Goal: Navigation & Orientation: Find specific page/section

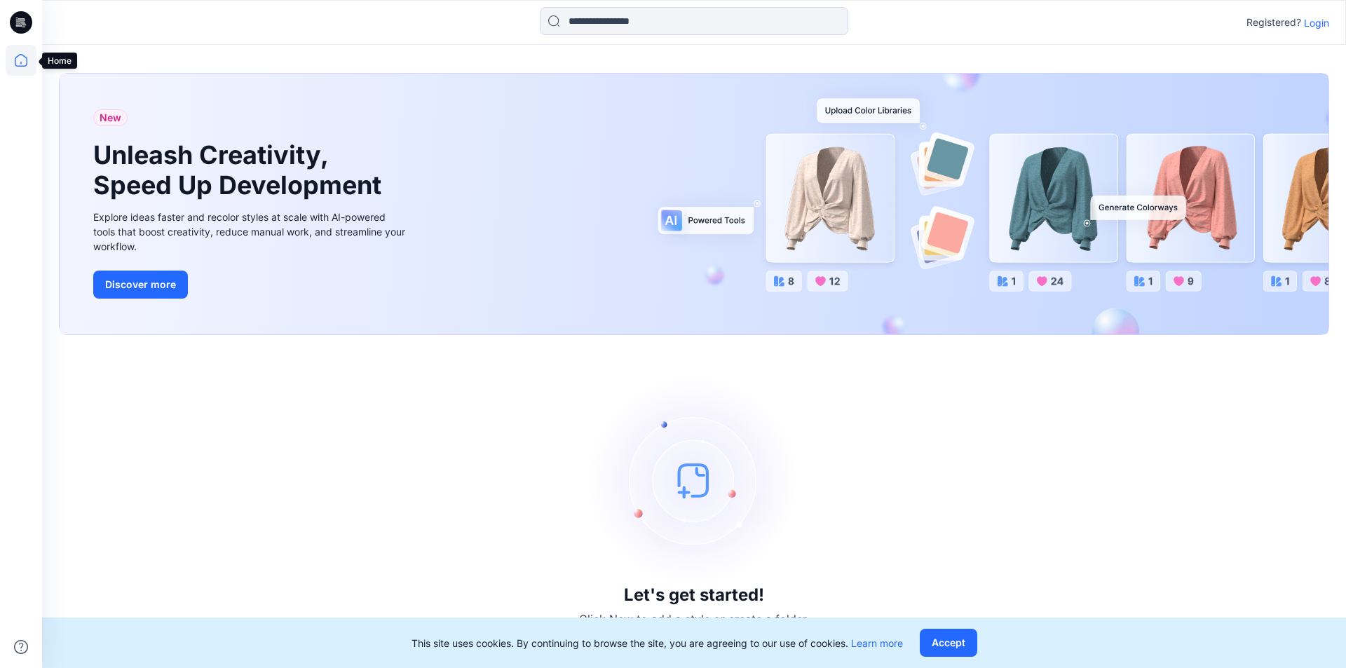
click at [20, 62] on icon at bounding box center [21, 60] width 31 height 31
click at [1321, 25] on p "Login" at bounding box center [1316, 22] width 25 height 15
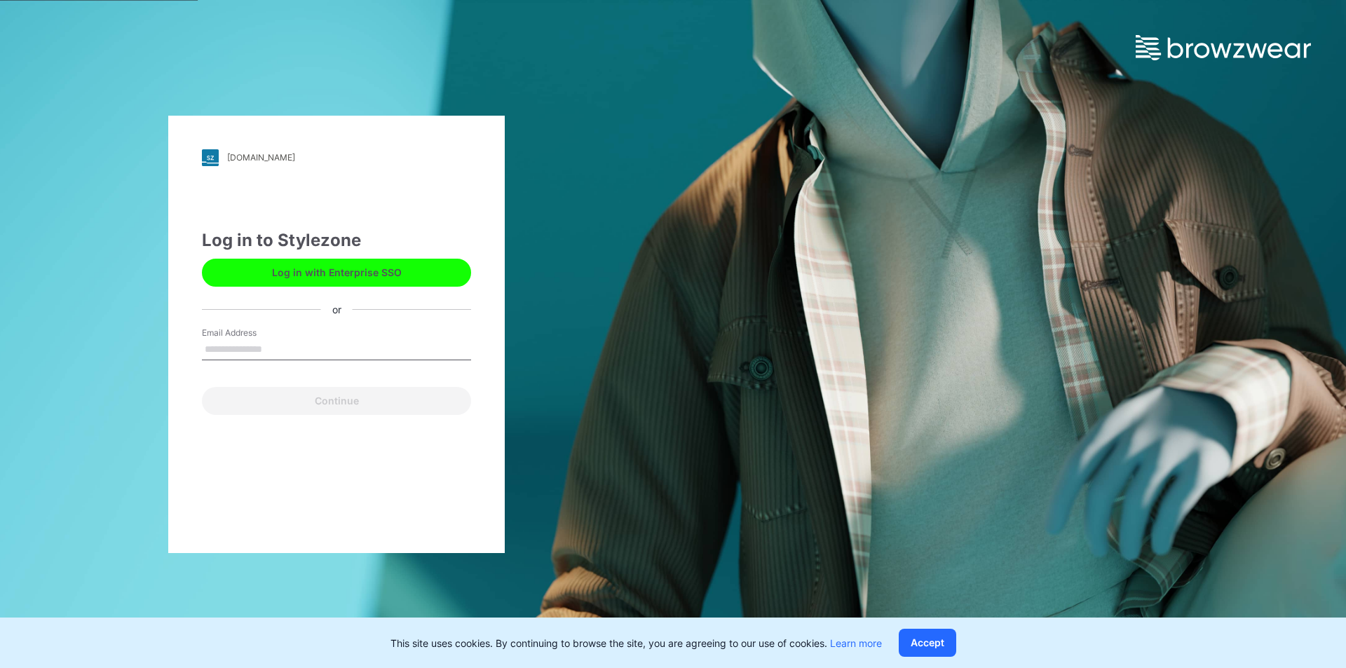
click at [341, 348] on input "Email Address" at bounding box center [336, 349] width 269 height 21
type input "**********"
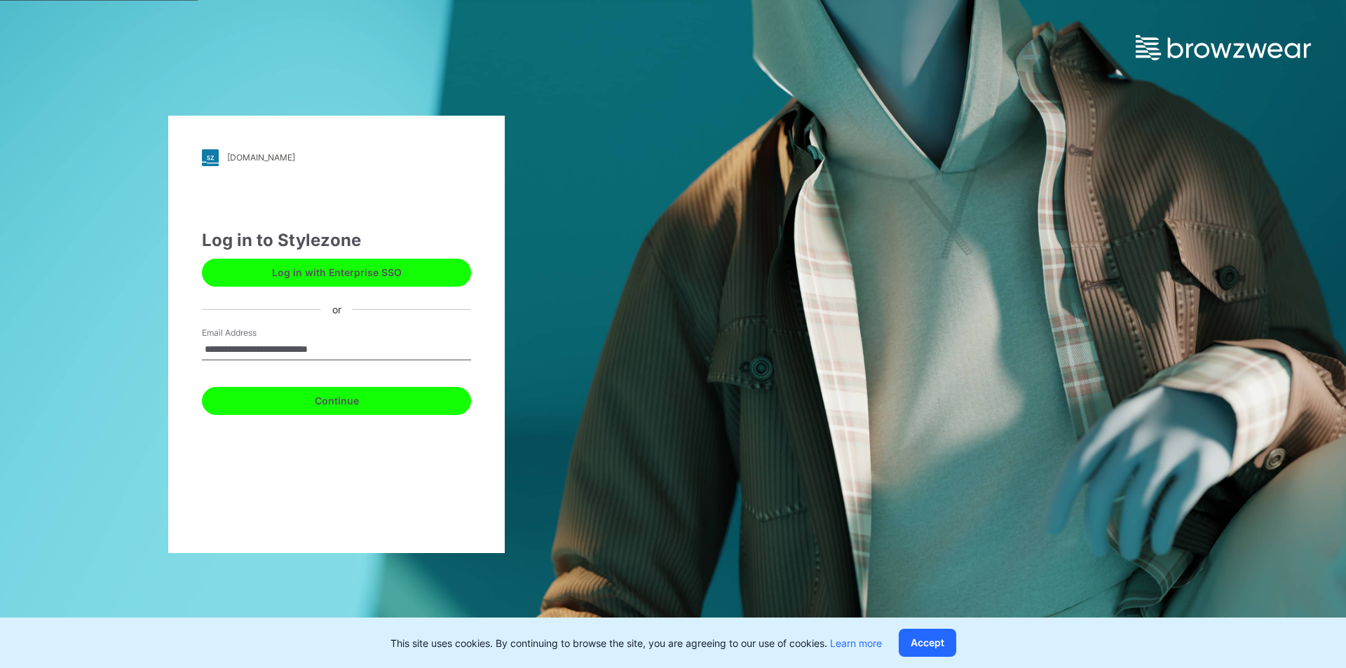
click at [344, 398] on button "Continue" at bounding box center [336, 401] width 269 height 28
click at [320, 405] on button "Continue" at bounding box center [336, 401] width 269 height 28
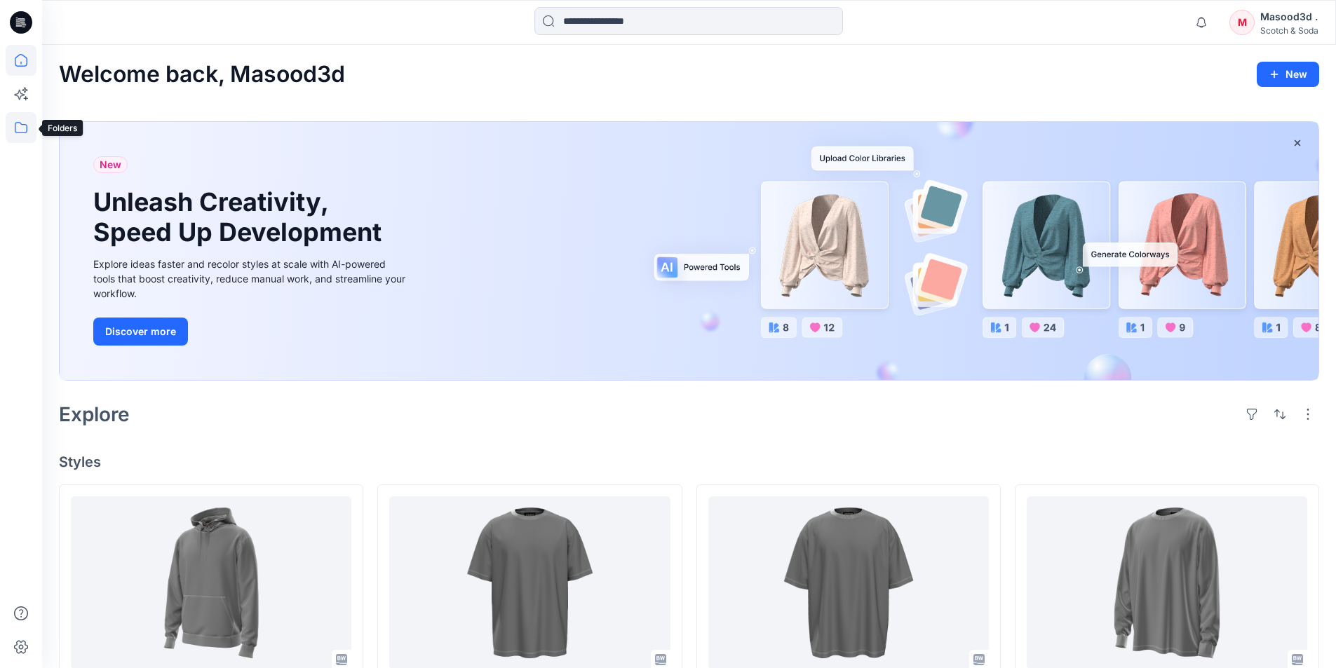
click at [24, 128] on icon at bounding box center [21, 127] width 31 height 31
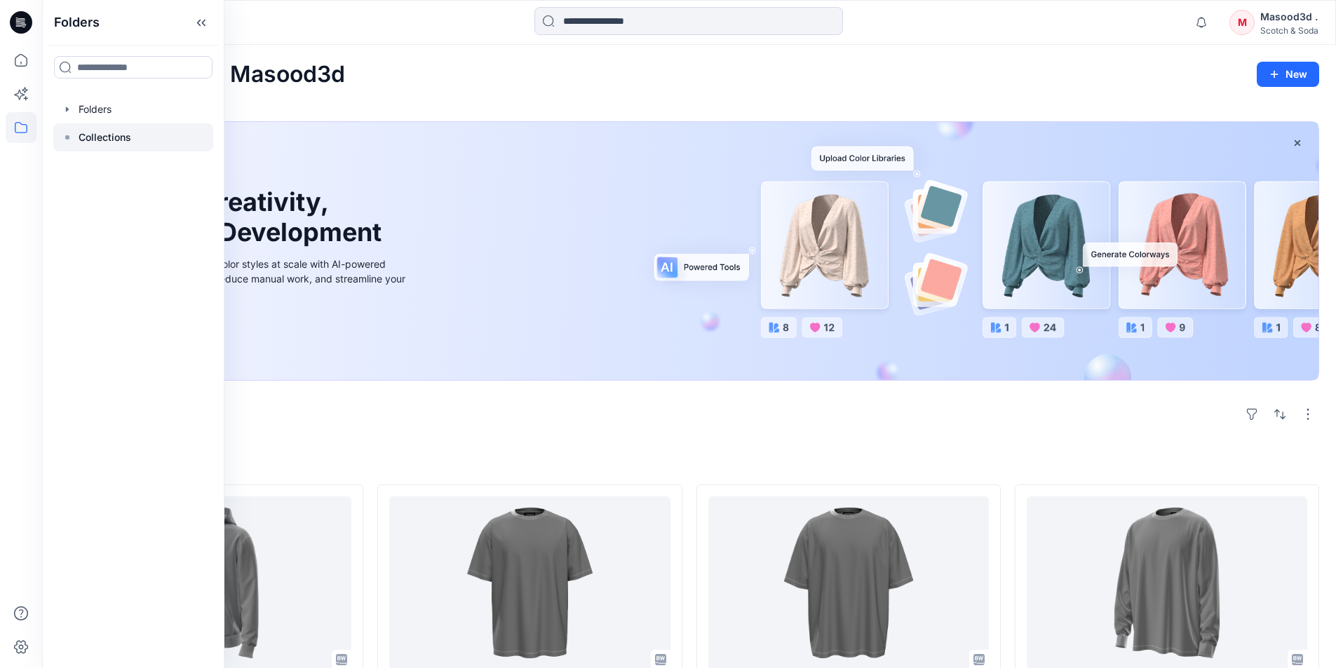
click at [86, 144] on p "Collections" at bounding box center [105, 137] width 53 height 17
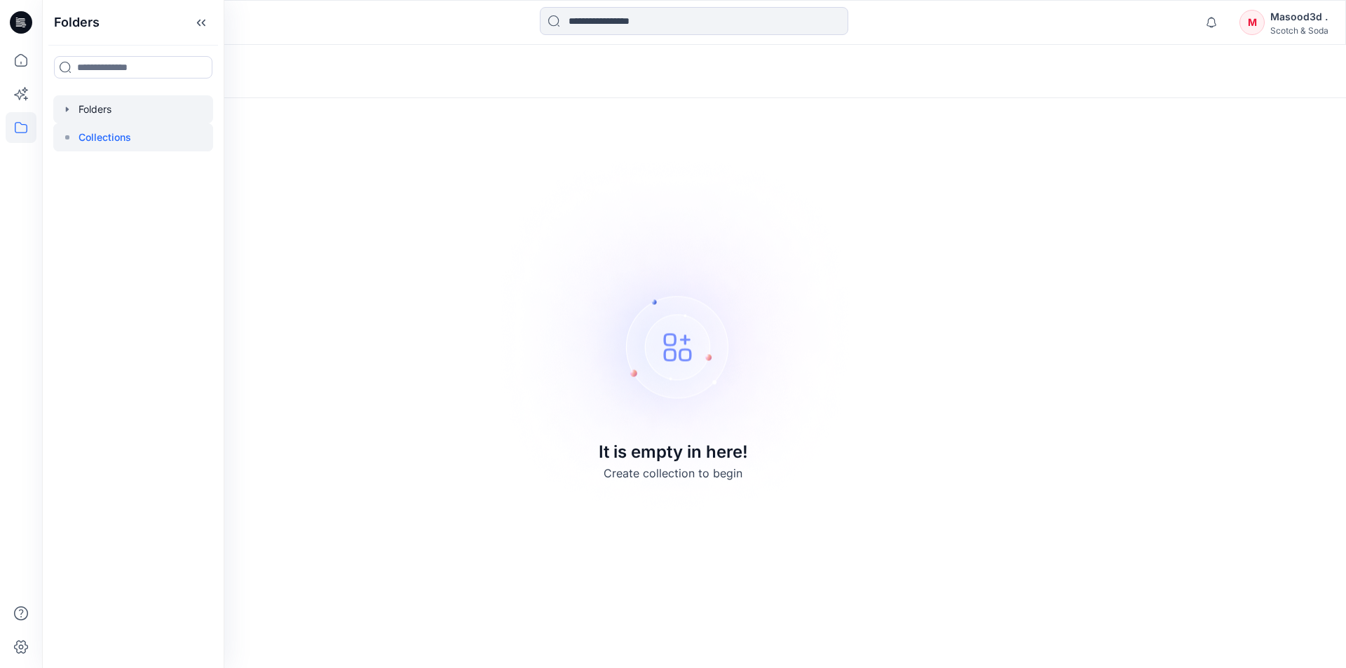
click at [93, 107] on div at bounding box center [133, 109] width 160 height 28
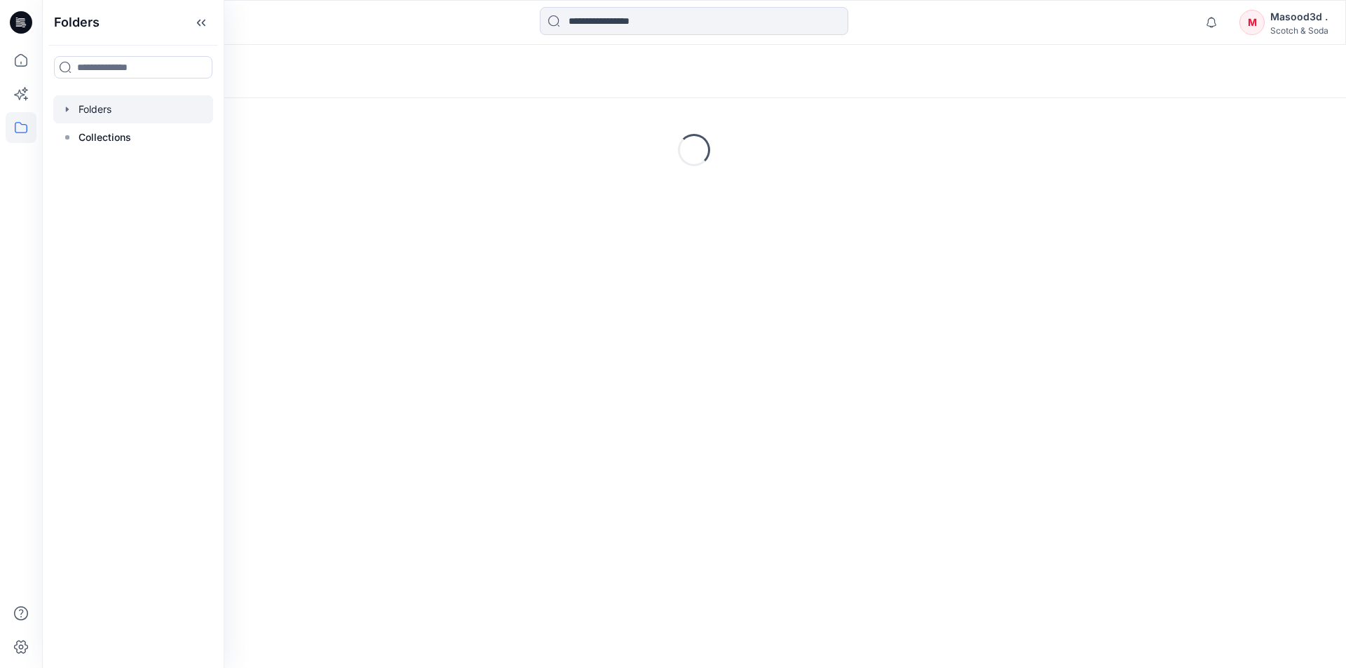
click at [71, 107] on icon "button" at bounding box center [67, 109] width 11 height 11
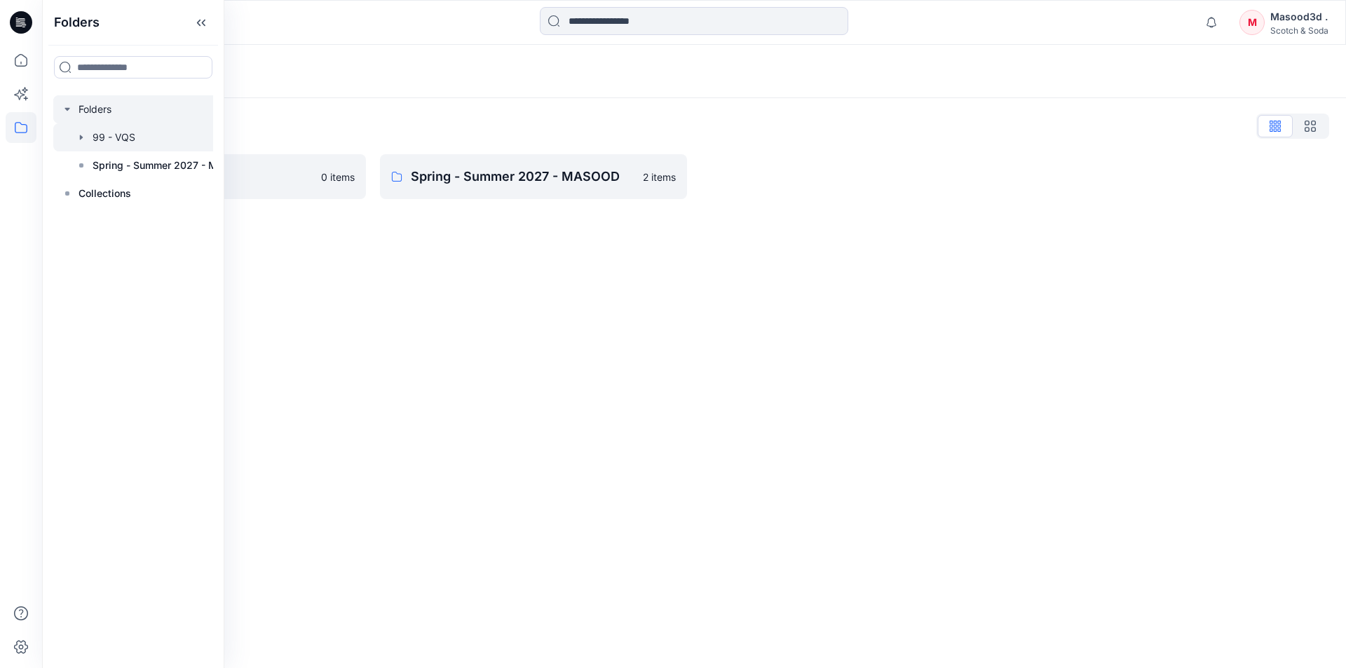
click at [104, 142] on div at bounding box center [151, 137] width 196 height 28
click at [106, 142] on div at bounding box center [151, 137] width 196 height 28
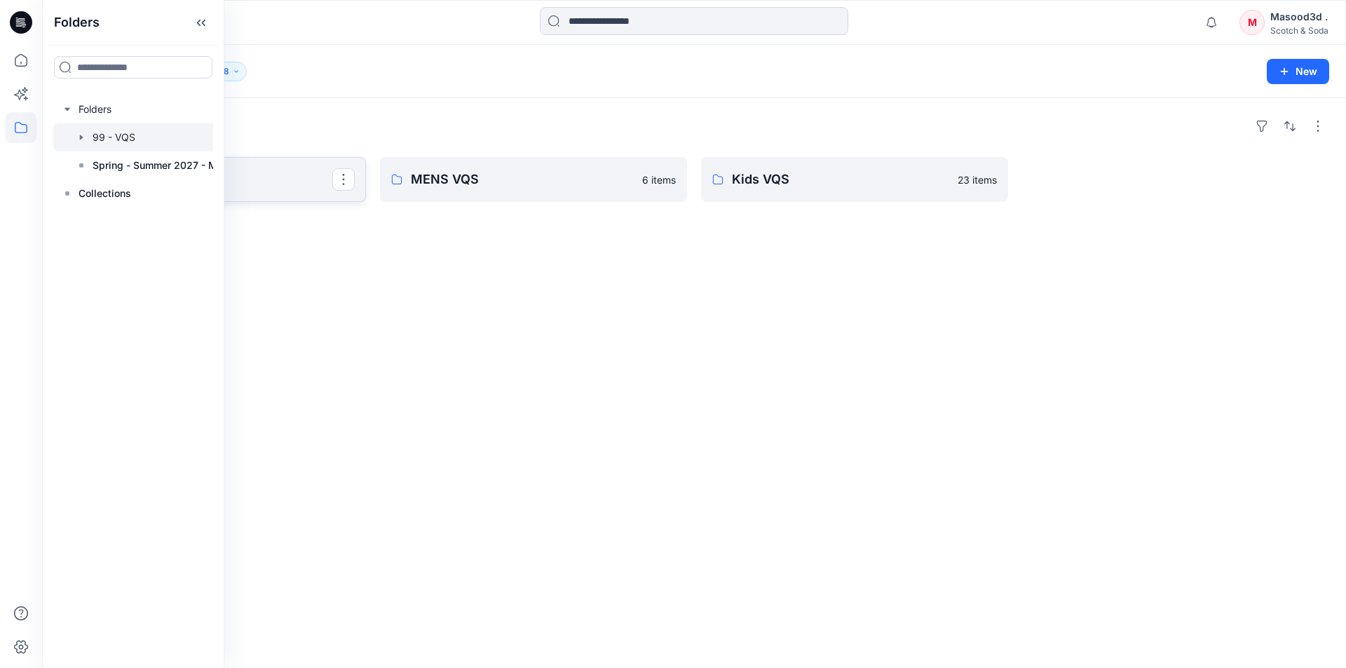
click at [306, 187] on p "WOMENS - VQS" at bounding box center [211, 180] width 243 height 20
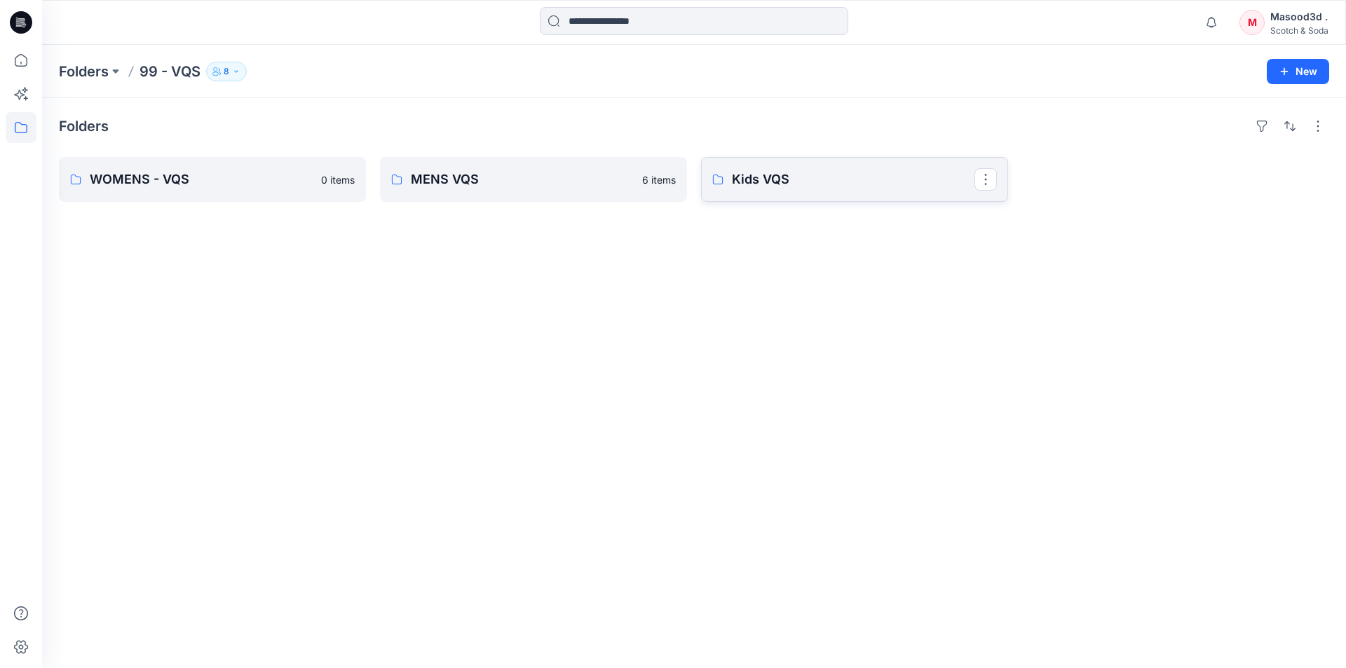
click at [846, 190] on link "Kids VQS" at bounding box center [854, 179] width 307 height 45
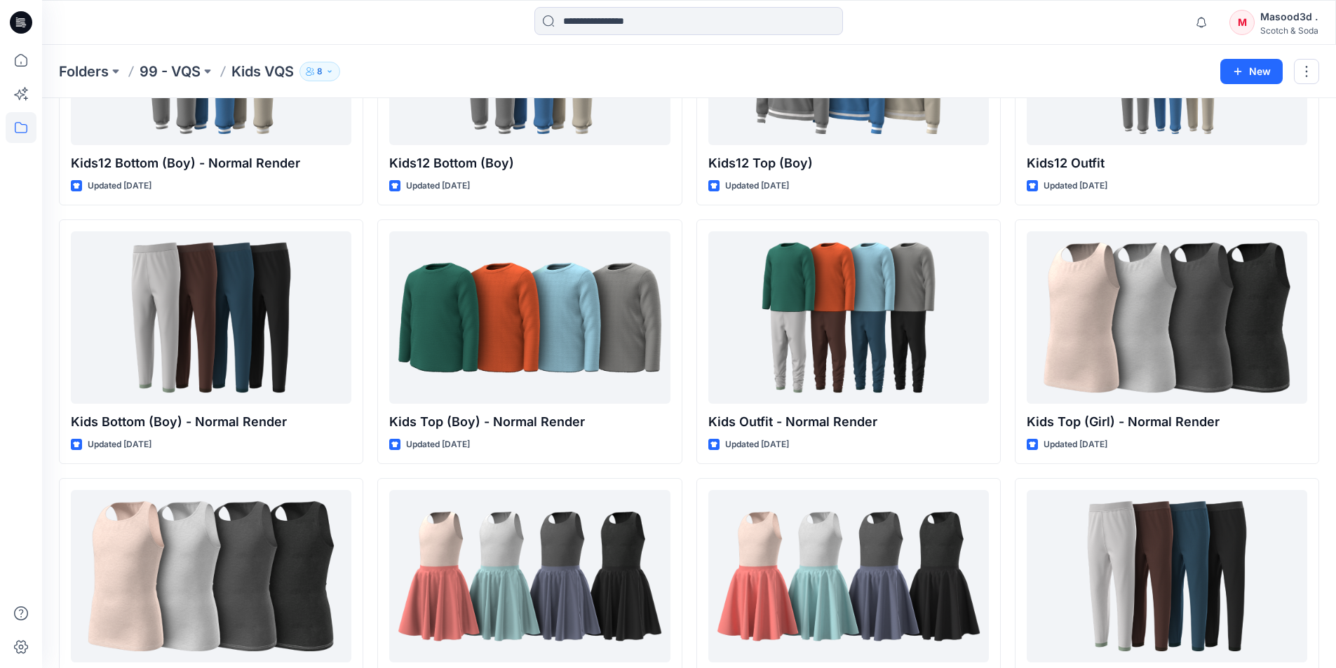
scroll to position [252, 0]
